Goal: Task Accomplishment & Management: Manage account settings

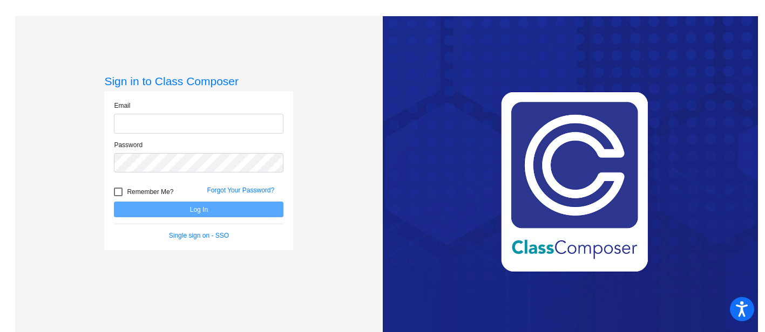
type input "[EMAIL_ADDRESS][DOMAIN_NAME]"
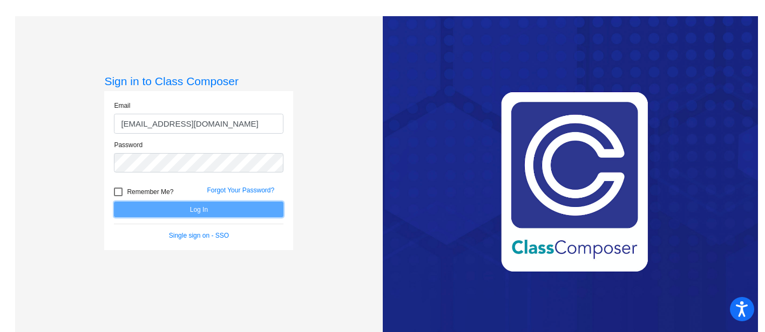
click at [197, 209] on button "Log In" at bounding box center [198, 210] width 169 height 16
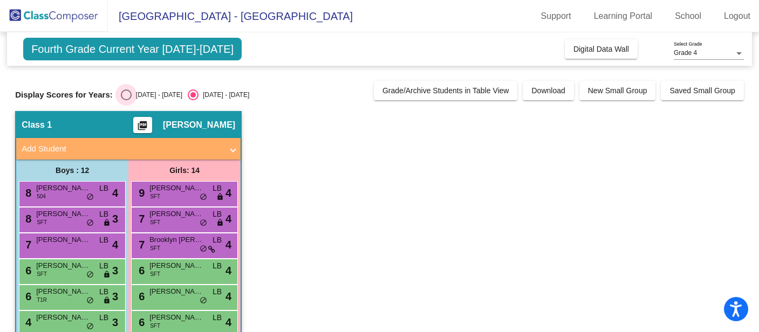
click at [125, 93] on div "Select an option" at bounding box center [126, 95] width 11 height 11
click at [126, 100] on input "[DATE] - [DATE]" at bounding box center [126, 100] width 1 height 1
radio input "true"
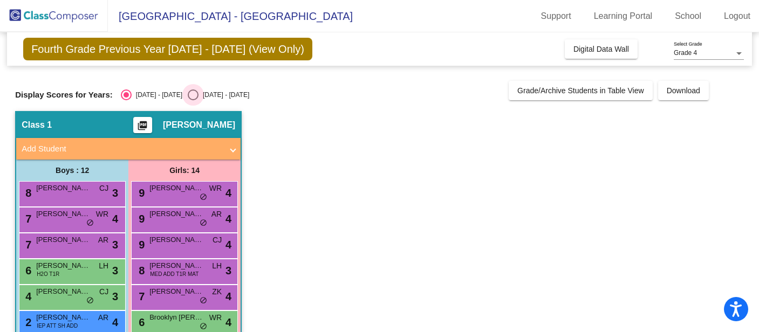
click at [188, 97] on div "Select an option" at bounding box center [193, 95] width 11 height 11
click at [193, 100] on input "[DATE] - [DATE]" at bounding box center [193, 100] width 1 height 1
radio input "true"
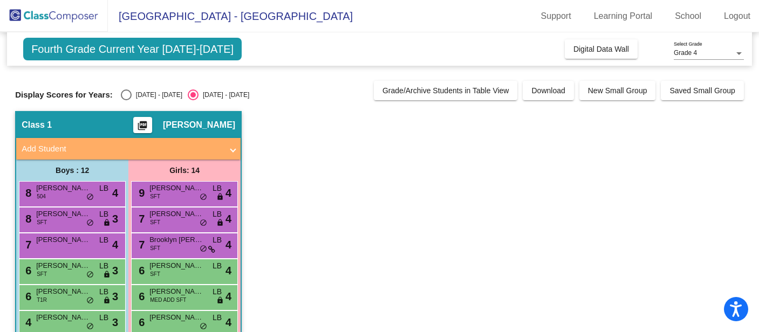
click at [65, 18] on img at bounding box center [54, 16] width 108 height 32
